Goal: Task Accomplishment & Management: Manage account settings

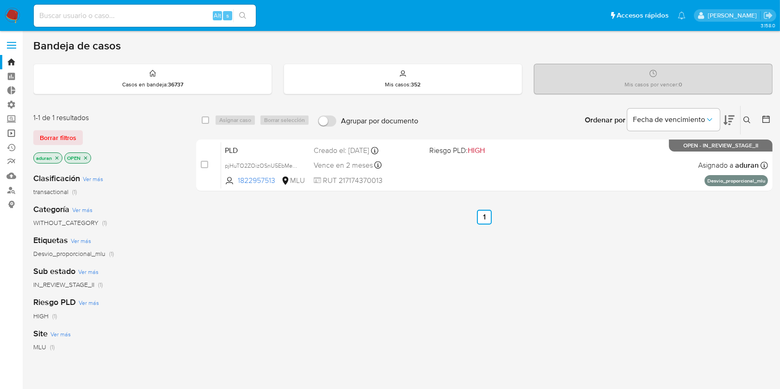
click at [10, 132] on link "Operaciones masivas" at bounding box center [55, 133] width 110 height 14
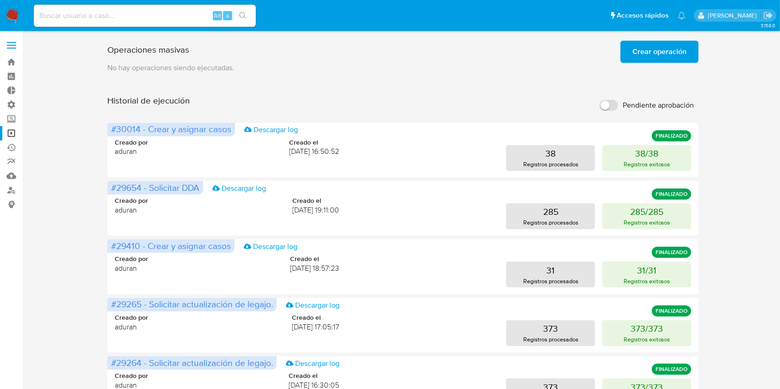
click at [646, 43] on span "Crear operación" at bounding box center [659, 52] width 54 height 20
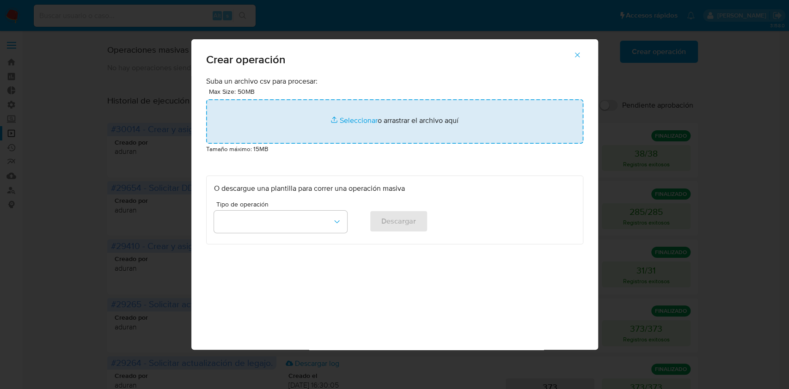
click at [372, 121] on input "file" at bounding box center [394, 121] width 377 height 44
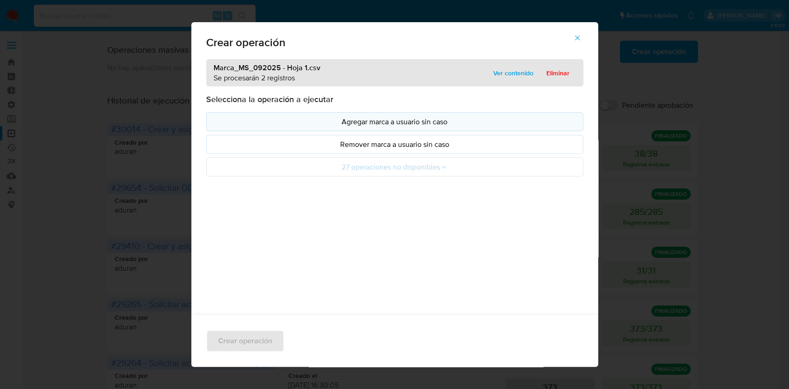
click at [445, 127] on button "Agregar marca a usuario sin caso" at bounding box center [394, 121] width 377 height 19
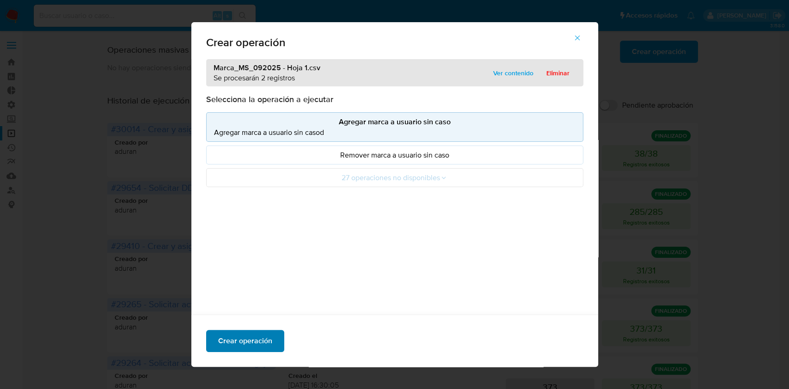
click at [218, 342] on span "Crear operación" at bounding box center [245, 341] width 54 height 20
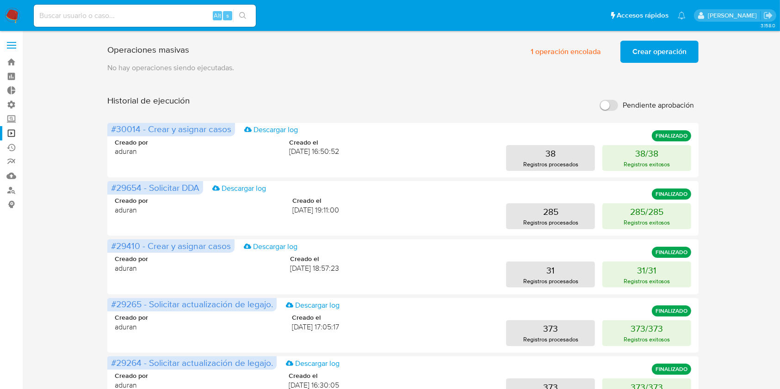
click at [17, 17] on img at bounding box center [13, 16] width 16 height 16
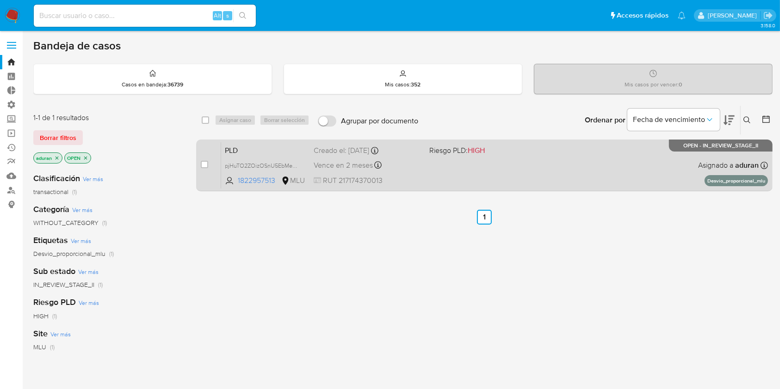
click at [519, 176] on div "PLD pjHuTO2ZOizOSnU5EbMebNoL 1822957513 MLU Riesgo PLD: HIGH Creado el: 12/08/2…" at bounding box center [494, 165] width 547 height 47
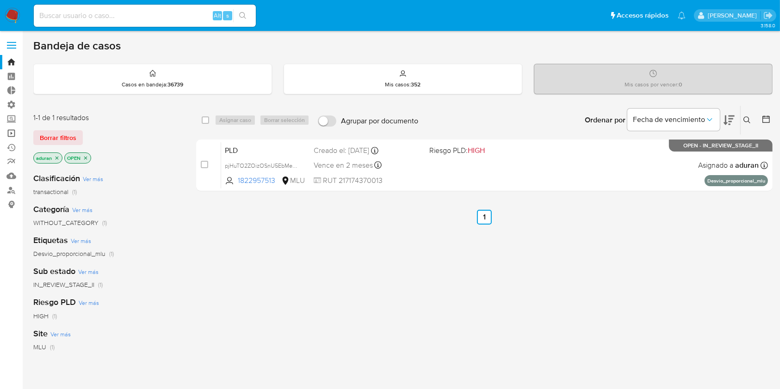
click at [10, 135] on link "Operaciones masivas" at bounding box center [55, 133] width 110 height 14
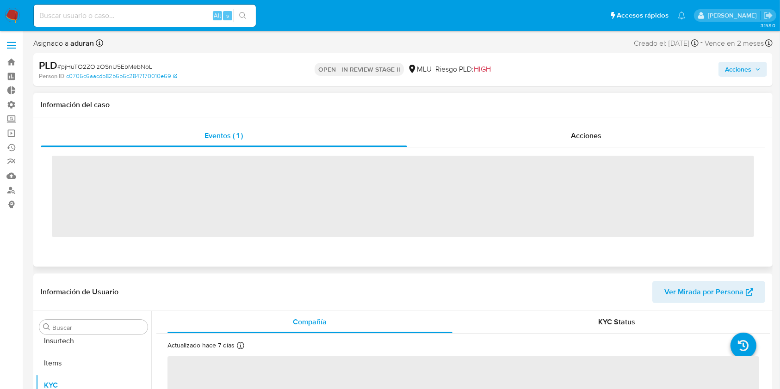
scroll to position [413, 0]
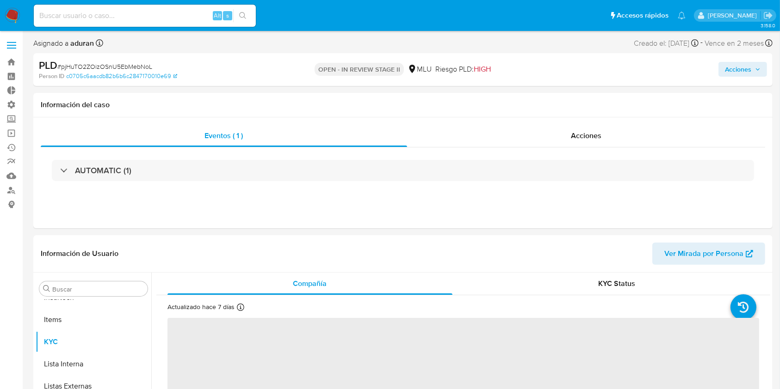
click at [737, 74] on span "Acciones" at bounding box center [738, 69] width 26 height 15
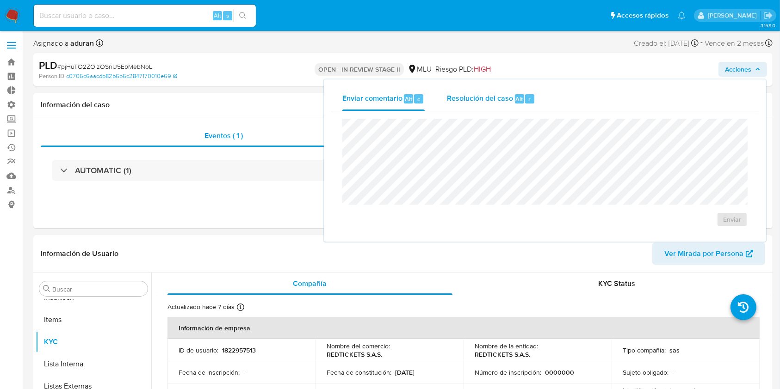
click at [508, 93] on span "Resolución del caso" at bounding box center [480, 98] width 66 height 11
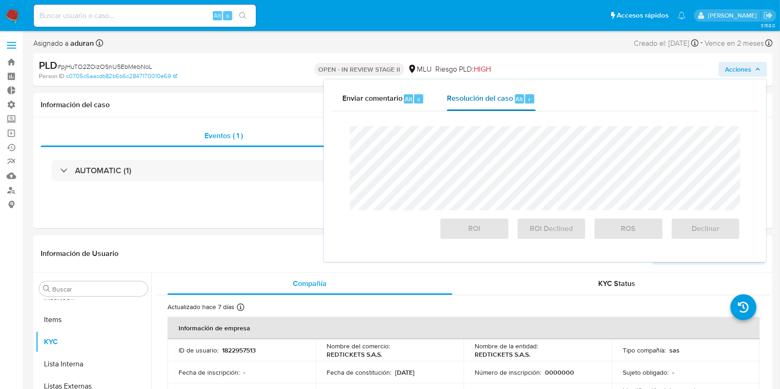
select select "10"
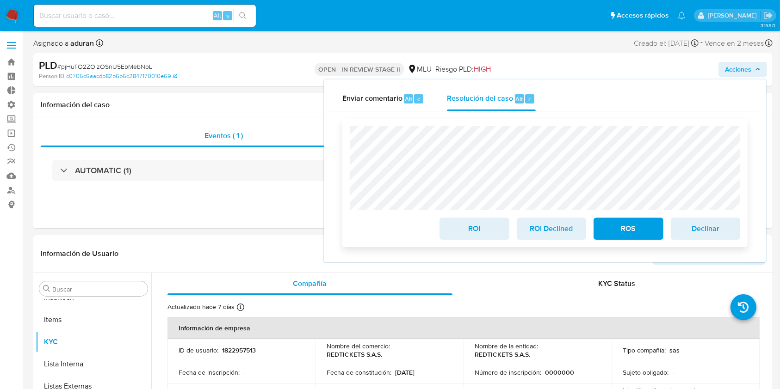
click at [714, 238] on span "Declinar" at bounding box center [705, 229] width 45 height 20
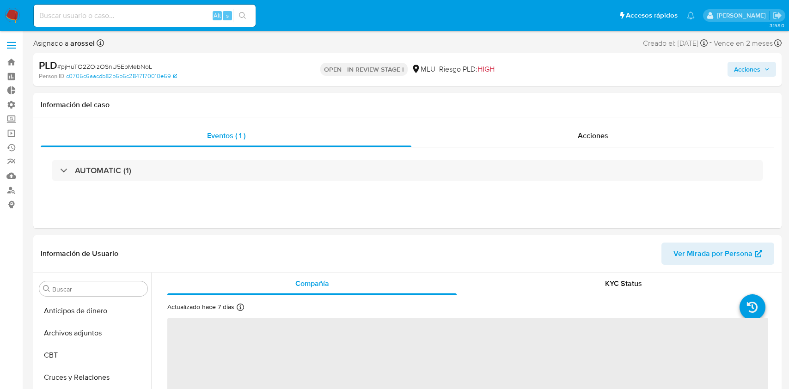
select select "10"
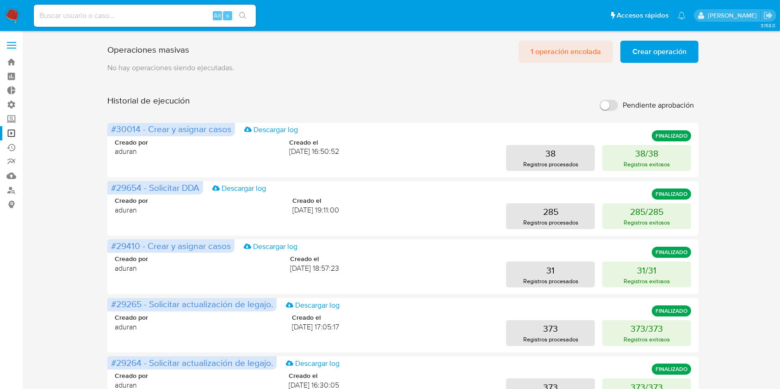
click at [556, 57] on span "1 operación encolada" at bounding box center [565, 52] width 70 height 20
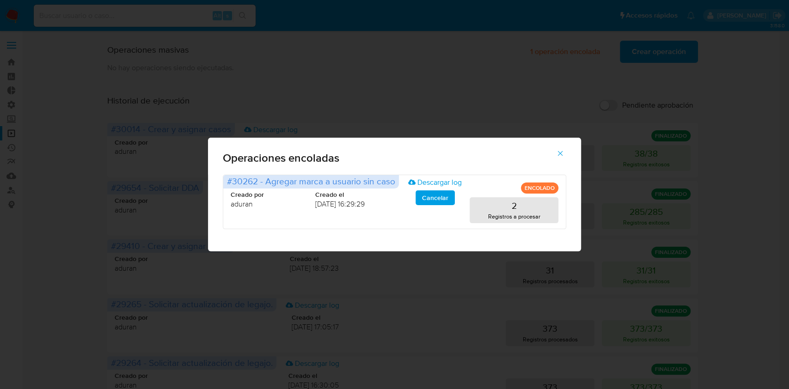
click at [562, 153] on icon "button" at bounding box center [560, 153] width 8 height 8
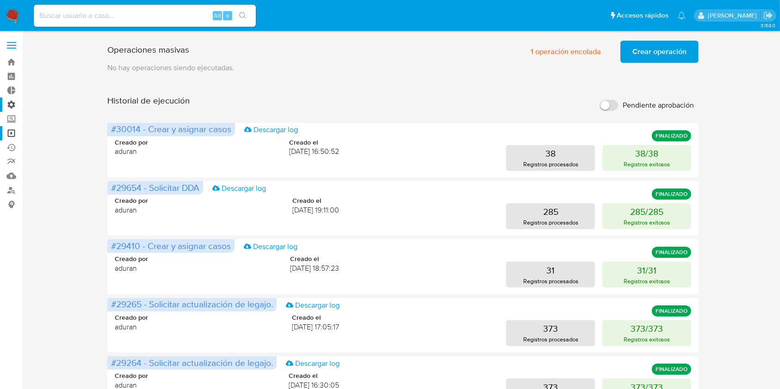
click at [10, 107] on label "Administración" at bounding box center [55, 105] width 110 height 14
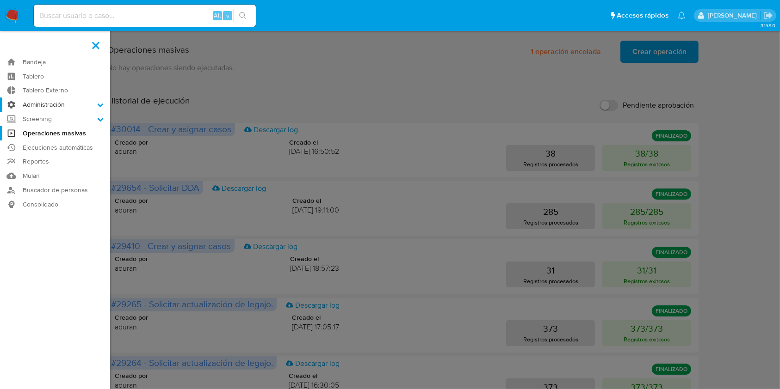
click at [0, 0] on input "Administración" at bounding box center [0, 0] width 0 height 0
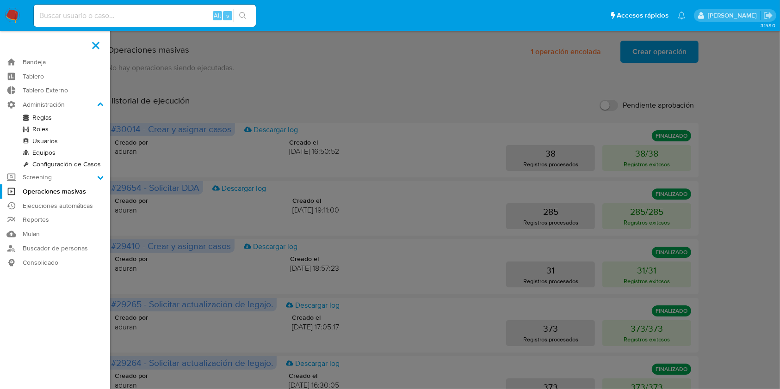
click at [41, 151] on link "Equipos" at bounding box center [55, 153] width 110 height 12
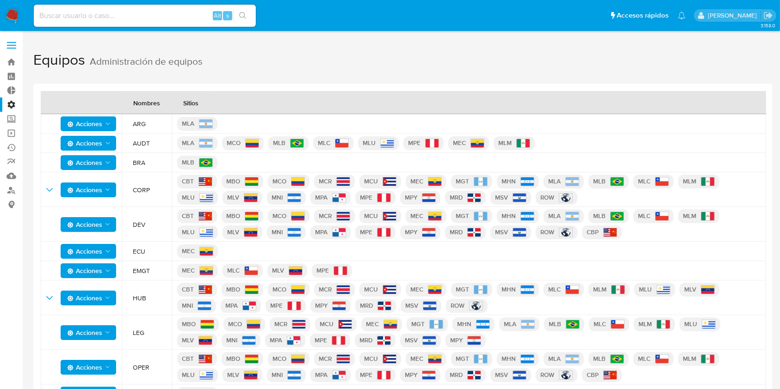
click at [10, 105] on label "Administración" at bounding box center [55, 105] width 110 height 14
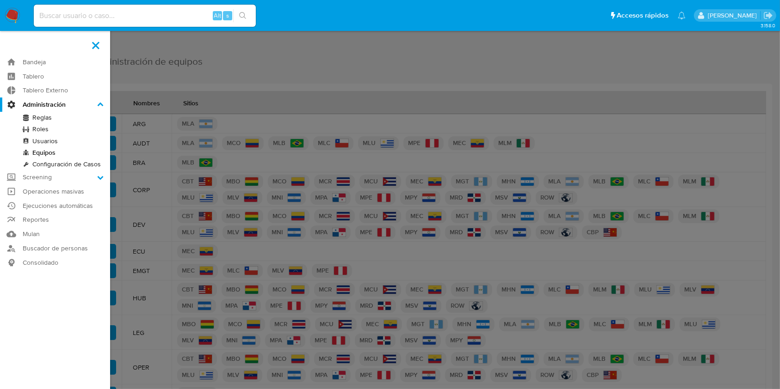
click at [0, 0] on input "Administración" at bounding box center [0, 0] width 0 height 0
click at [51, 141] on link "Usuarios" at bounding box center [55, 141] width 110 height 12
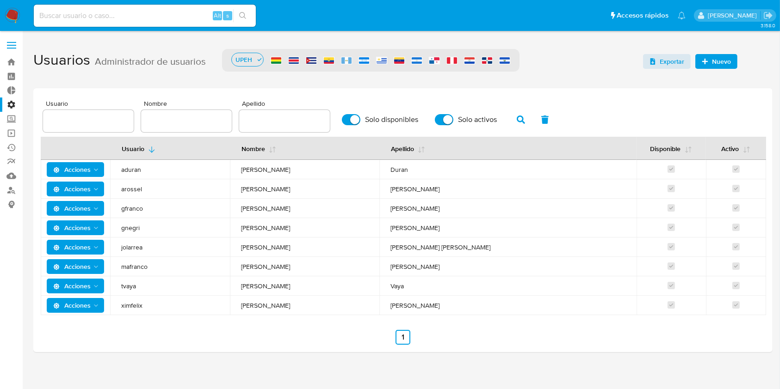
drag, startPoint x: 307, startPoint y: 315, endPoint x: 284, endPoint y: 165, distance: 152.1
click at [284, 165] on tbody "Acciones aduran Agustin Matias Duran Acciones arossel Antonio Rossel Acciones g…" at bounding box center [403, 237] width 725 height 155
click at [307, 205] on span "Giorgio" at bounding box center [305, 208] width 128 height 8
click at [246, 63] on div "UPEH" at bounding box center [244, 59] width 24 height 9
drag, startPoint x: 317, startPoint y: 301, endPoint x: 298, endPoint y: 171, distance: 131.3
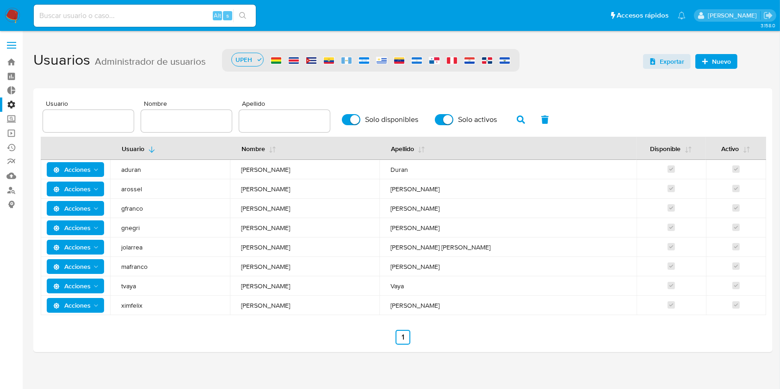
click at [298, 171] on tbody "Acciones aduran Agustin Matias Duran Acciones arossel Antonio Rossel Acciones g…" at bounding box center [403, 237] width 725 height 155
click at [300, 172] on span "Agustin Matias" at bounding box center [305, 170] width 128 height 8
drag, startPoint x: 276, startPoint y: 169, endPoint x: 345, endPoint y: 300, distance: 147.7
click at [345, 300] on tbody "Acciones aduran Agustin Matias Duran Acciones arossel Antonio Rossel Acciones g…" at bounding box center [403, 237] width 725 height 155
click at [345, 300] on td "Maria Ximena" at bounding box center [305, 305] width 150 height 19
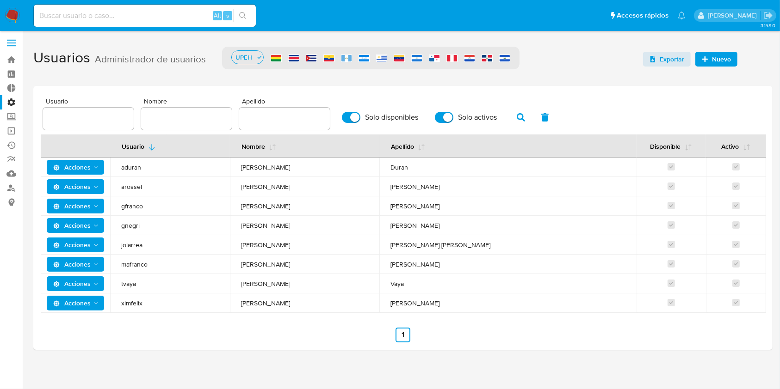
scroll to position [3, 0]
click at [7, 99] on label "Administración" at bounding box center [55, 102] width 110 height 14
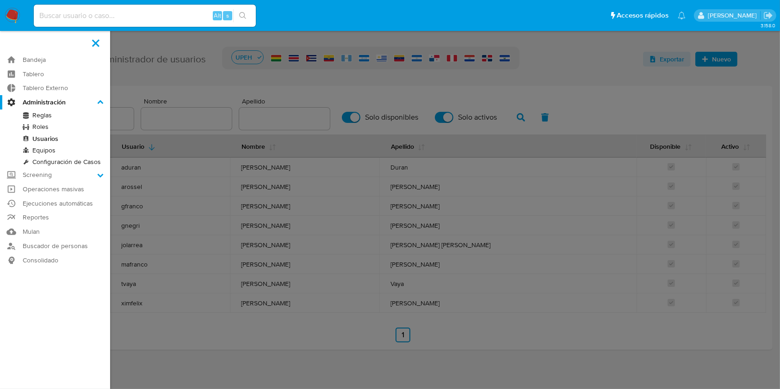
click at [0, 0] on input "Administración" at bounding box center [0, 0] width 0 height 0
click at [55, 151] on link "Equipos" at bounding box center [55, 151] width 110 height 12
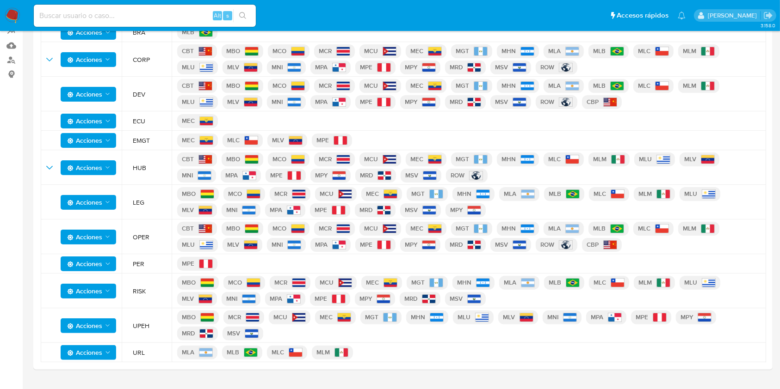
scroll to position [150, 0]
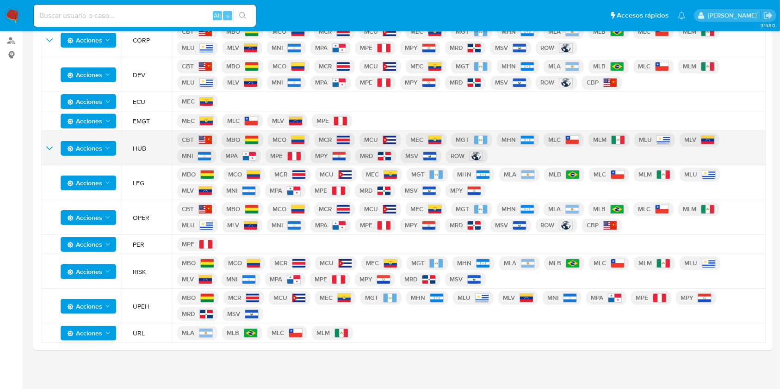
click at [49, 148] on icon "expand-team" at bounding box center [49, 148] width 11 height 11
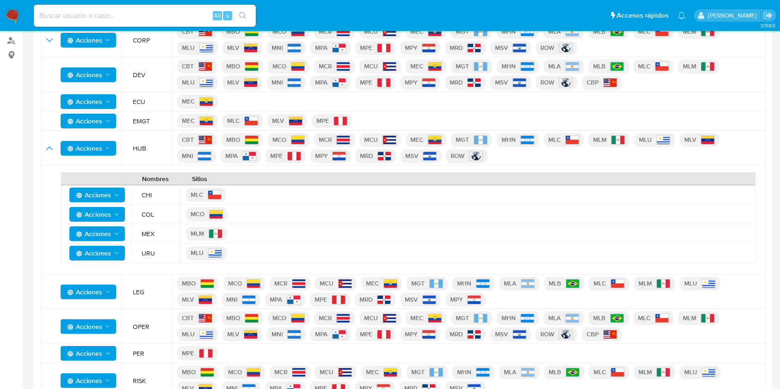
click at [148, 255] on span "URU" at bounding box center [158, 253] width 33 height 8
click at [218, 259] on td "MLU" at bounding box center [467, 253] width 575 height 19
click at [206, 254] on p "MLU" at bounding box center [206, 253] width 41 height 14
click at [111, 253] on span "Acciones" at bounding box center [93, 253] width 35 height 15
click at [115, 275] on button "Ver detalle" at bounding box center [96, 276] width 83 height 22
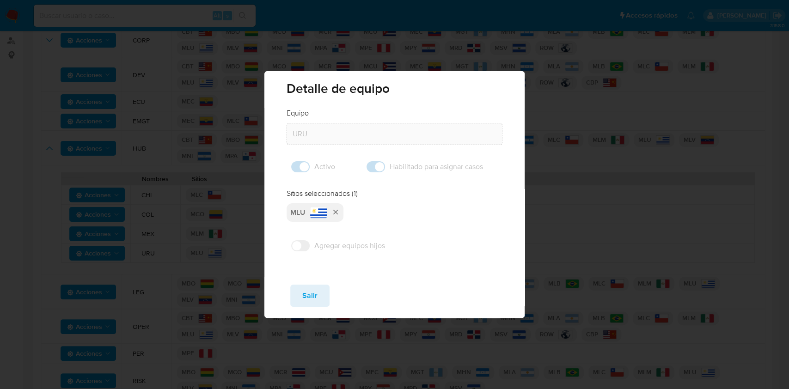
drag, startPoint x: 314, startPoint y: 300, endPoint x: 309, endPoint y: 298, distance: 5.0
click at [312, 300] on span "Salir" at bounding box center [309, 296] width 15 height 20
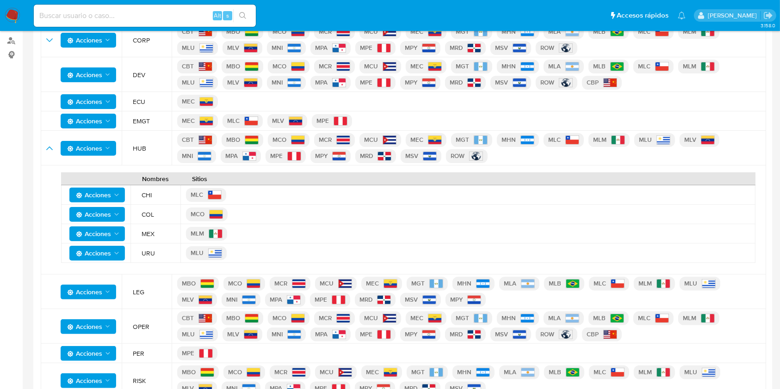
click at [112, 255] on span "Acciones" at bounding box center [98, 253] width 44 height 13
click at [122, 299] on button "Ver registros" at bounding box center [96, 299] width 83 height 22
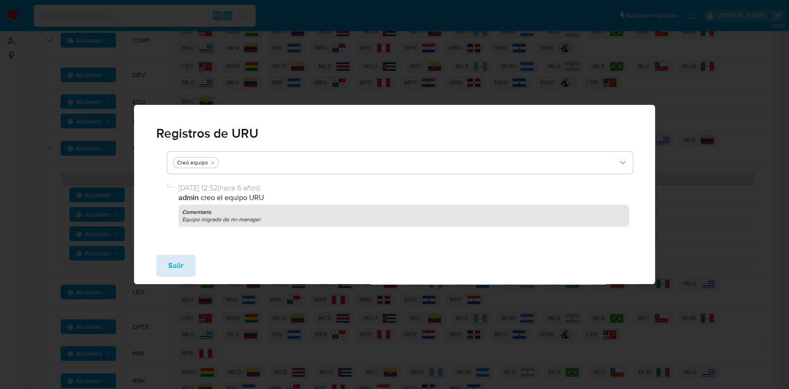
click at [178, 267] on span "Salir" at bounding box center [175, 266] width 15 height 20
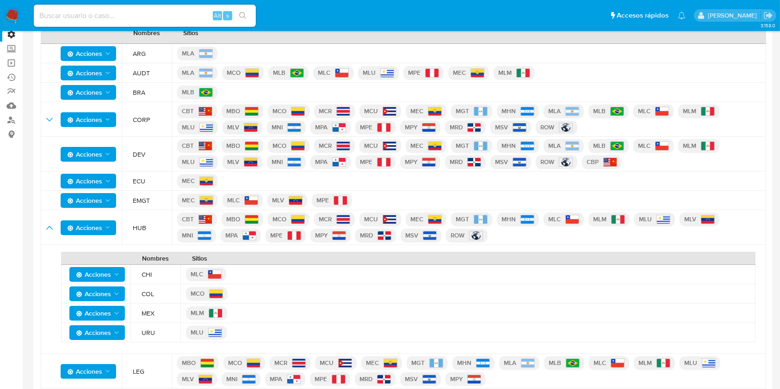
scroll to position [0, 0]
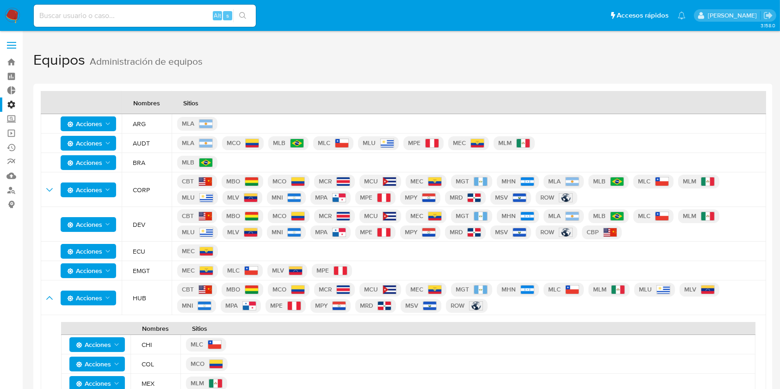
click at [8, 108] on label "Administración" at bounding box center [55, 105] width 110 height 14
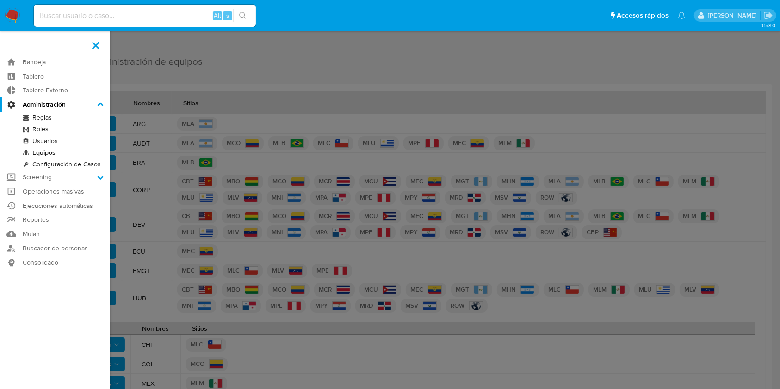
click at [0, 0] on input "Administración" at bounding box center [0, 0] width 0 height 0
click at [48, 152] on link "Equipos" at bounding box center [55, 153] width 110 height 12
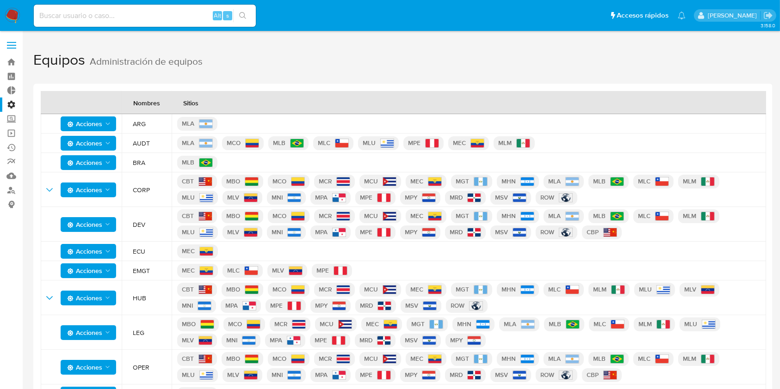
click at [11, 103] on label "Administración" at bounding box center [55, 105] width 110 height 14
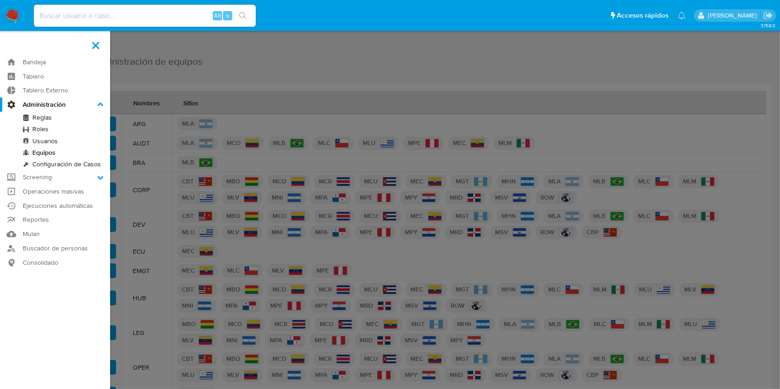
click at [0, 0] on input "Administración" at bounding box center [0, 0] width 0 height 0
click at [52, 142] on link "Usuarios" at bounding box center [55, 141] width 110 height 12
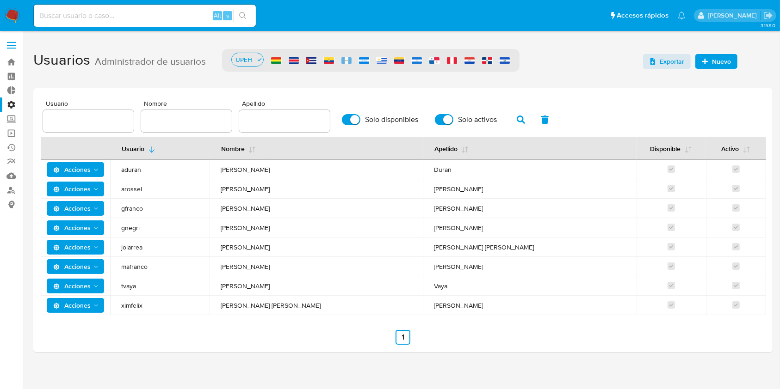
click at [93, 168] on icon "Acciones" at bounding box center [95, 169] width 7 height 7
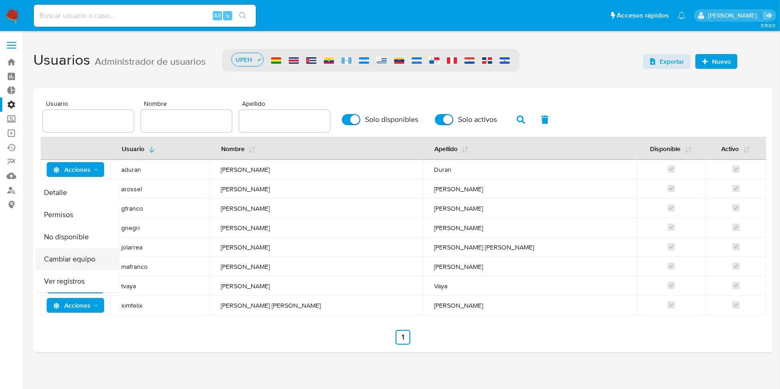
click at [82, 262] on button "Cambiar equipo" at bounding box center [77, 259] width 83 height 22
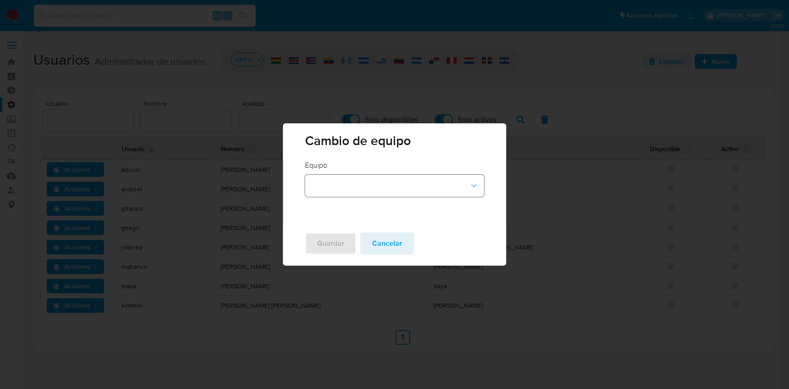
click at [375, 179] on button "team-id-dropdown" at bounding box center [394, 186] width 179 height 22
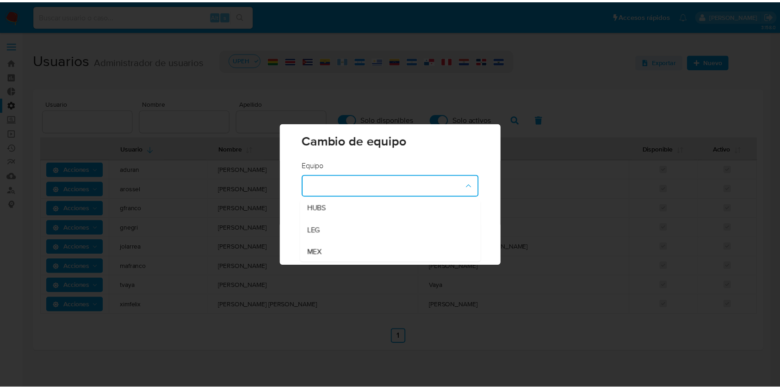
scroll to position [359, 0]
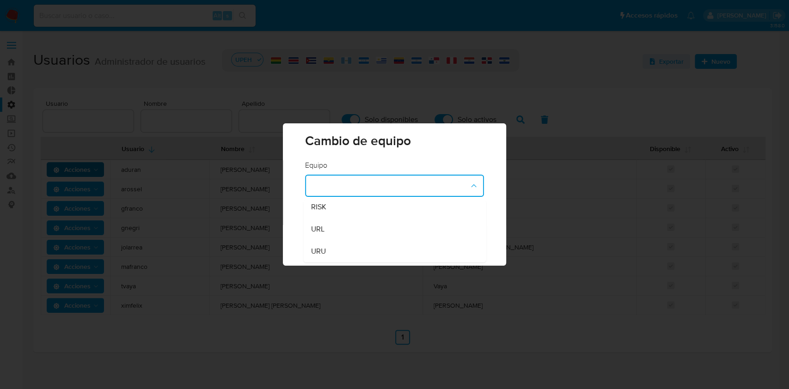
click at [121, 138] on div "Cambio de equipo Equipo ARG AUDT BRA CHI COL CORP DEV ECU EMGT HUB HUB2 HUBS LE…" at bounding box center [394, 194] width 789 height 389
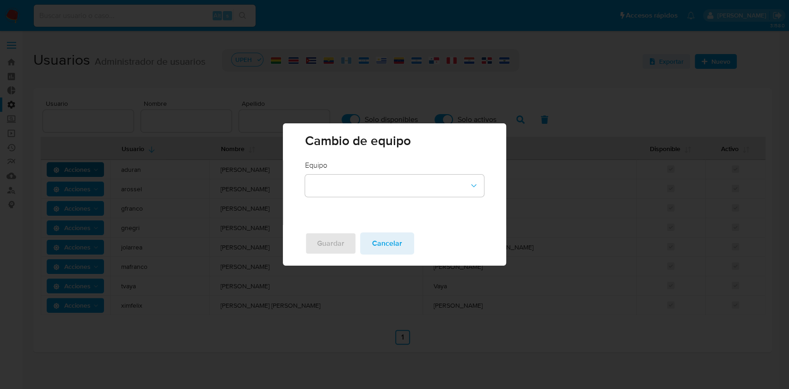
click at [370, 235] on button "Cancelar" at bounding box center [387, 244] width 54 height 22
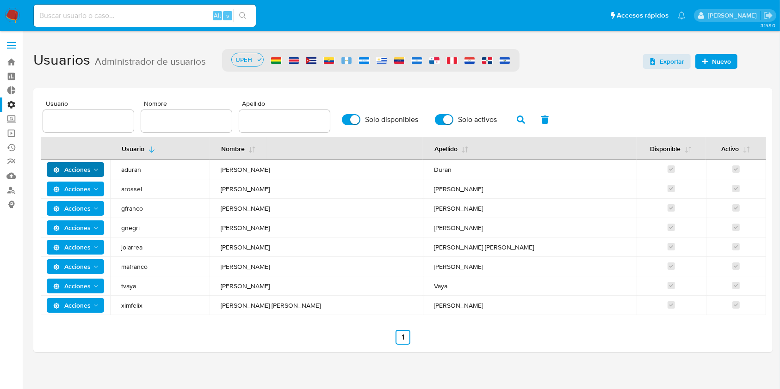
click at [389, 120] on span "Solo disponibles" at bounding box center [391, 119] width 53 height 9
click at [360, 120] on input "Solo disponibles" at bounding box center [351, 119] width 18 height 11
checkbox input "false"
click at [449, 113] on label "Solo activos" at bounding box center [465, 120] width 71 height 20
click at [449, 114] on input "Solo activos" at bounding box center [444, 119] width 18 height 11
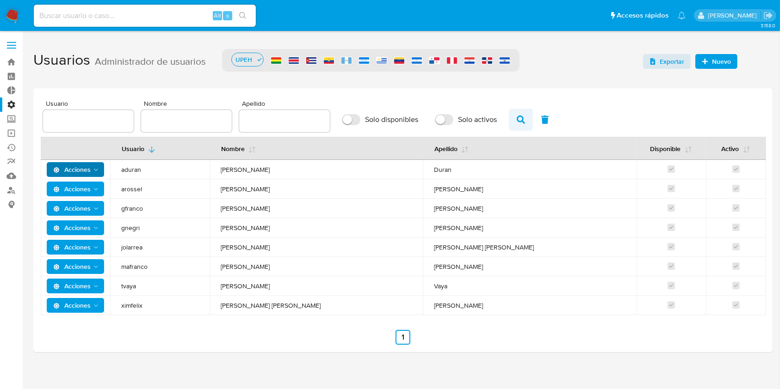
click at [525, 117] on button "button" at bounding box center [521, 120] width 24 height 22
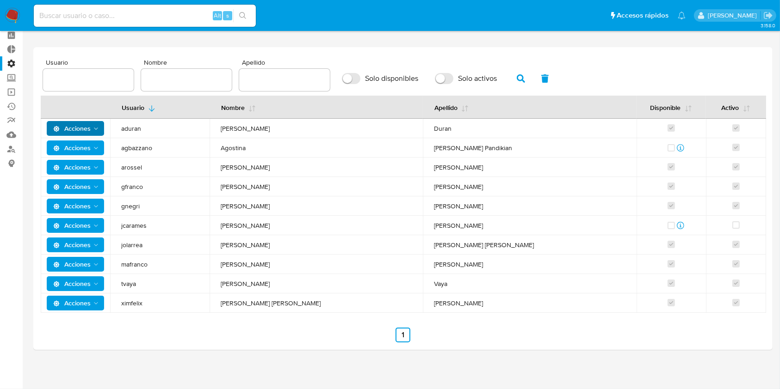
scroll to position [0, 0]
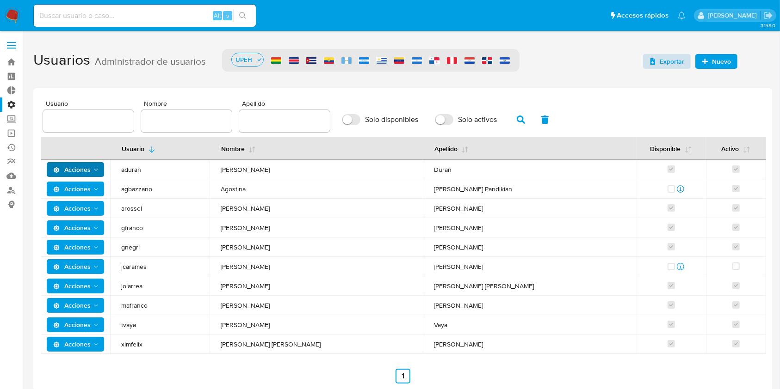
click at [670, 61] on span "Exportar" at bounding box center [671, 61] width 25 height 15
click at [99, 266] on icon "Acciones" at bounding box center [95, 267] width 7 height 7
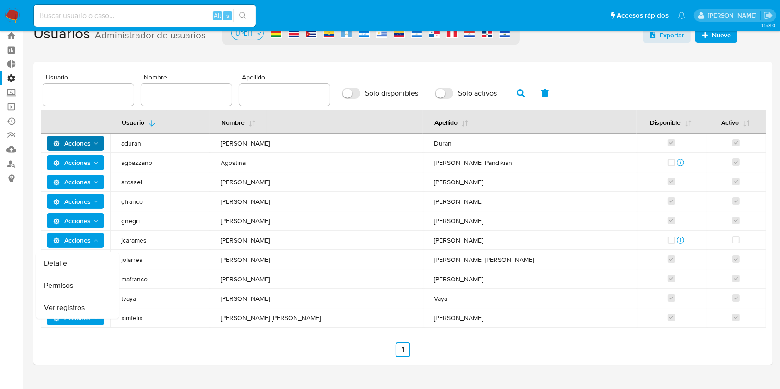
scroll to position [41, 0]
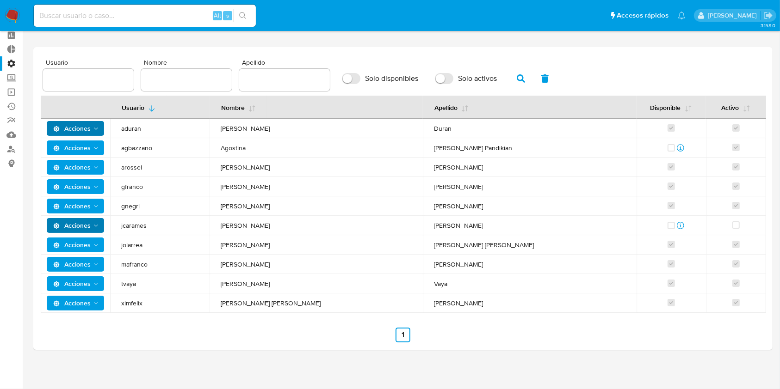
click at [139, 234] on td "jcarames" at bounding box center [159, 225] width 99 height 19
click at [681, 225] on icon at bounding box center [680, 225] width 7 height 7
click at [667, 224] on div at bounding box center [666, 225] width 17 height 9
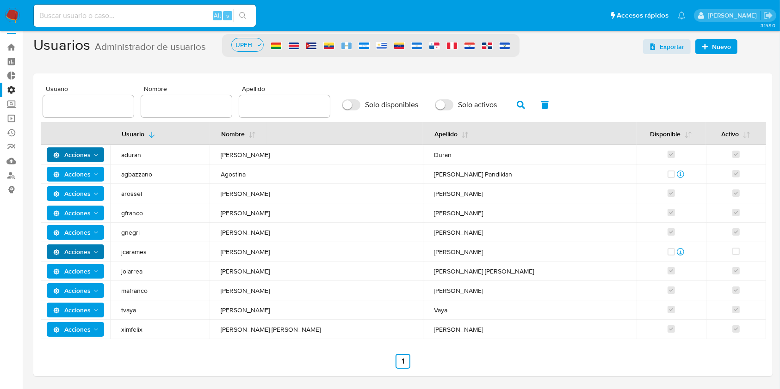
scroll to position [0, 0]
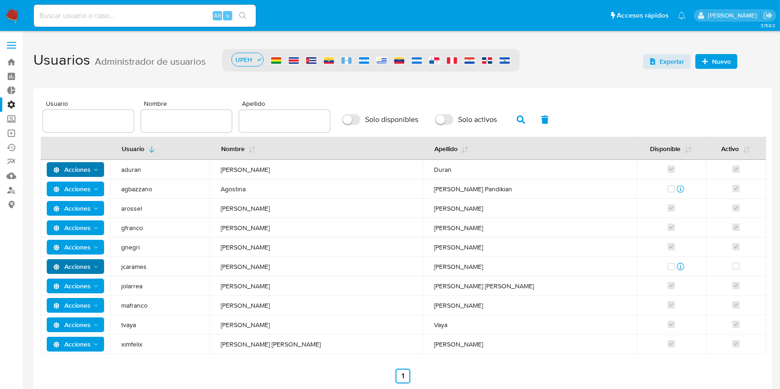
click at [440, 119] on input "Solo activos" at bounding box center [444, 119] width 18 height 11
checkbox input "true"
click at [512, 120] on button "button" at bounding box center [521, 120] width 24 height 22
